Goal: Information Seeking & Learning: Learn about a topic

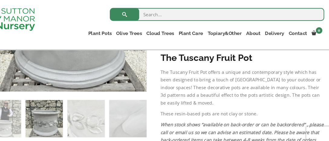
scroll to position [289, 0]
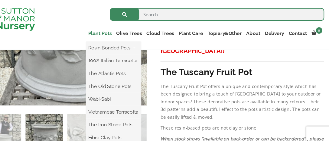
click at [111, 31] on link "Plant Pots" at bounding box center [114, 31] width 26 height 8
click at [110, 83] on link "The Old Stone Pots" at bounding box center [126, 81] width 51 height 9
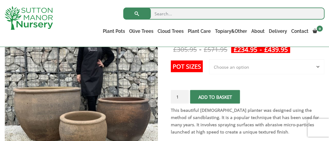
scroll to position [123, 0]
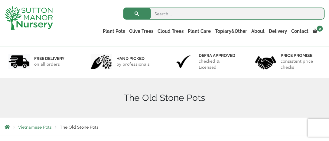
scroll to position [33, 0]
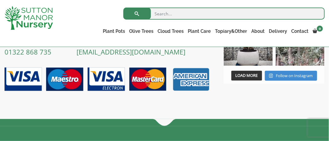
scroll to position [782, 0]
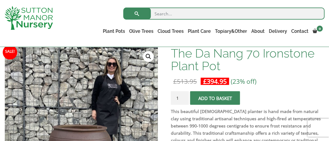
scroll to position [91, 0]
